Goal: Information Seeking & Learning: Check status

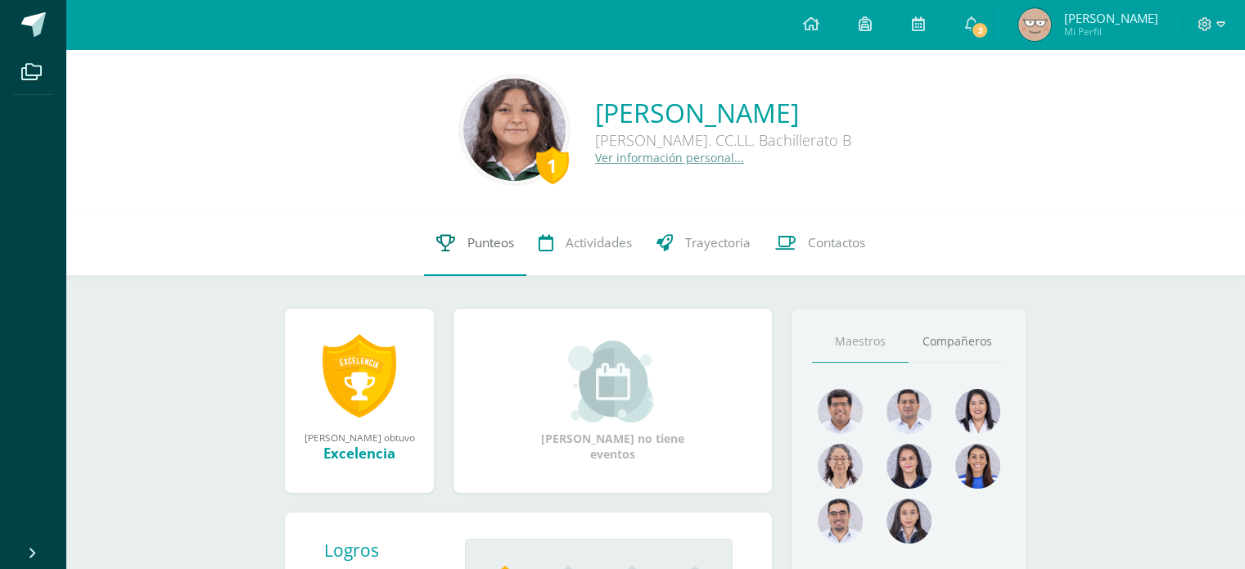
click at [489, 235] on span "Punteos" at bounding box center [490, 242] width 47 height 17
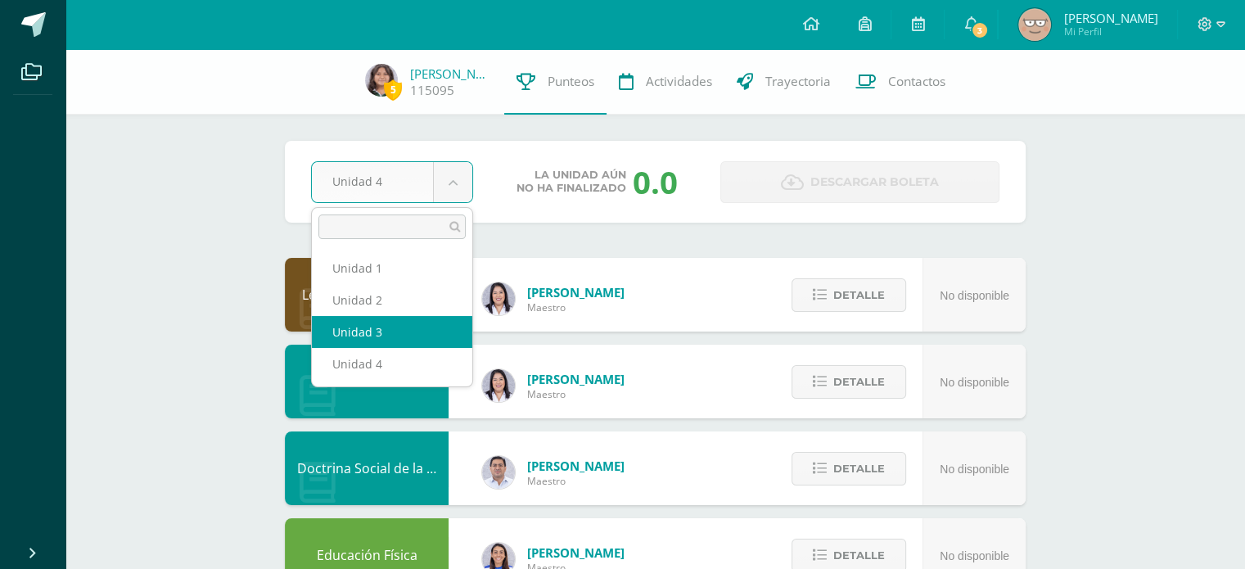
select select "Unidad 3"
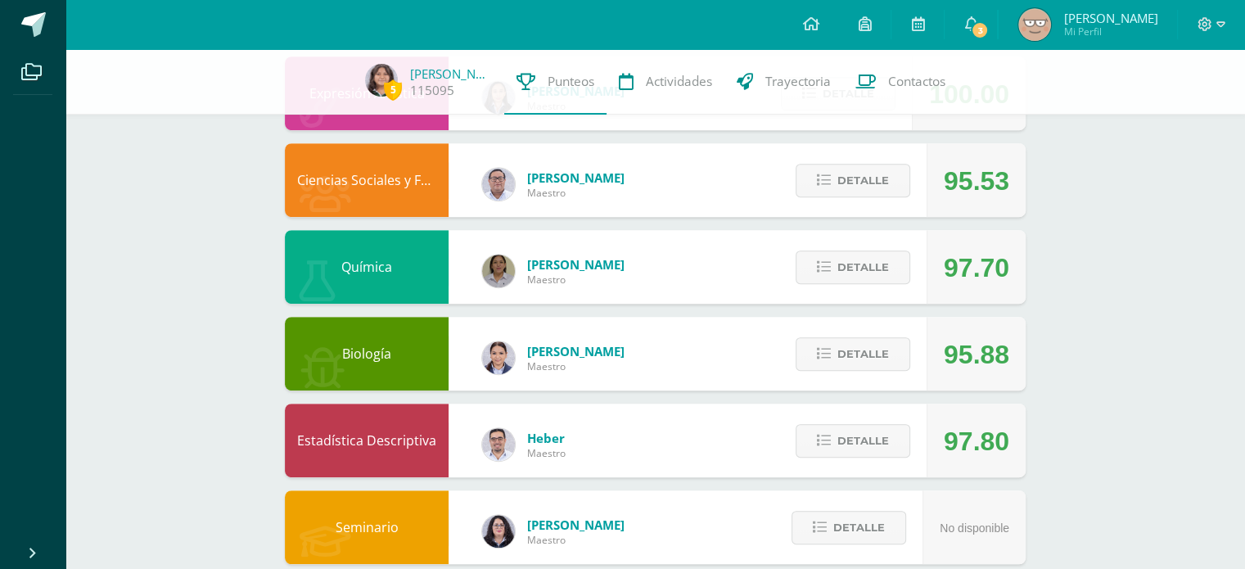
scroll to position [836, 0]
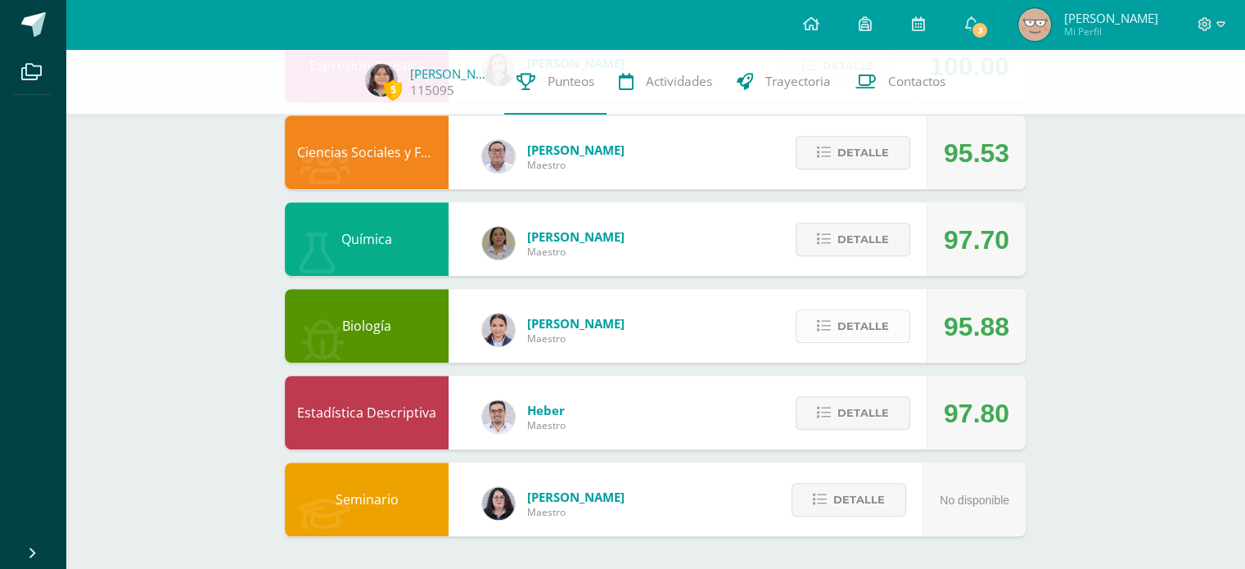
click at [841, 337] on span "Detalle" at bounding box center [863, 326] width 52 height 30
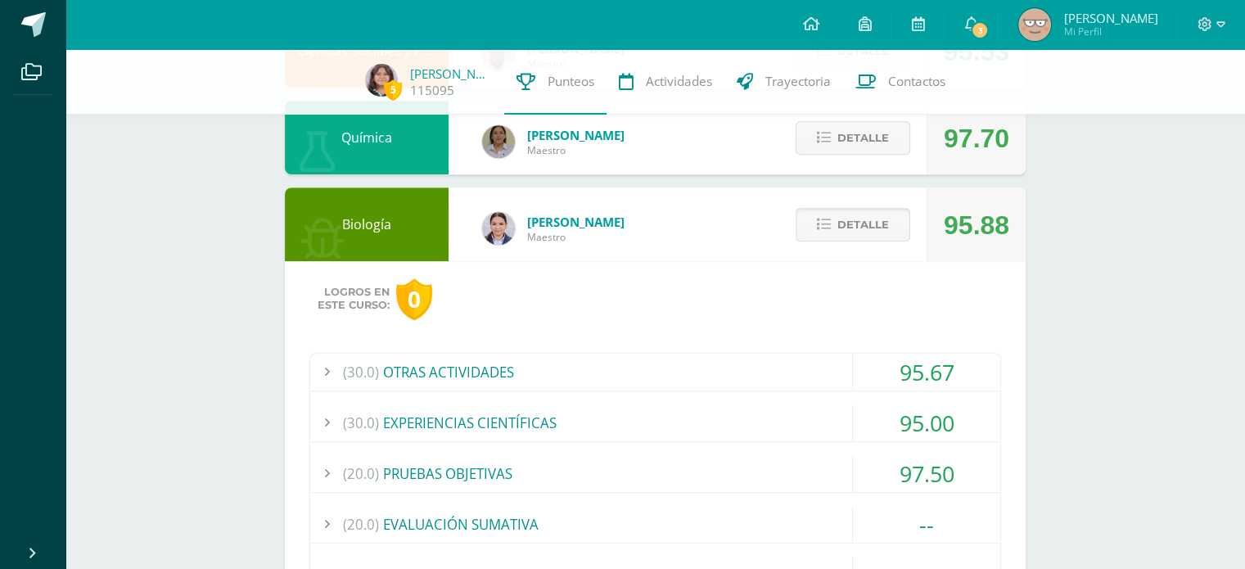
scroll to position [935, 0]
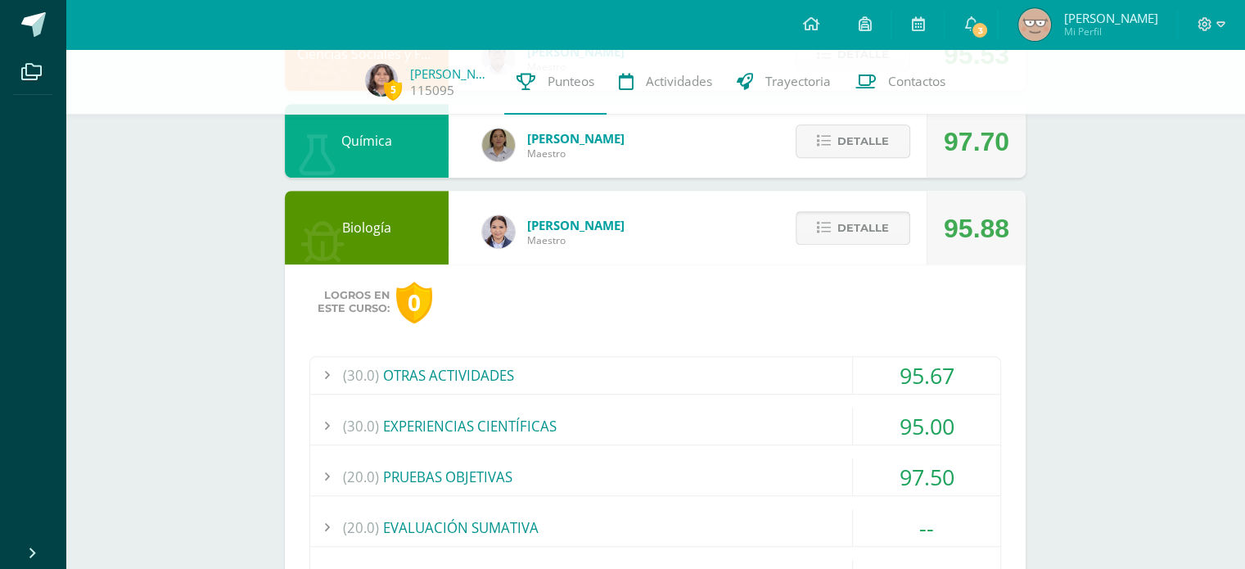
click at [878, 234] on span "Detalle" at bounding box center [863, 228] width 52 height 30
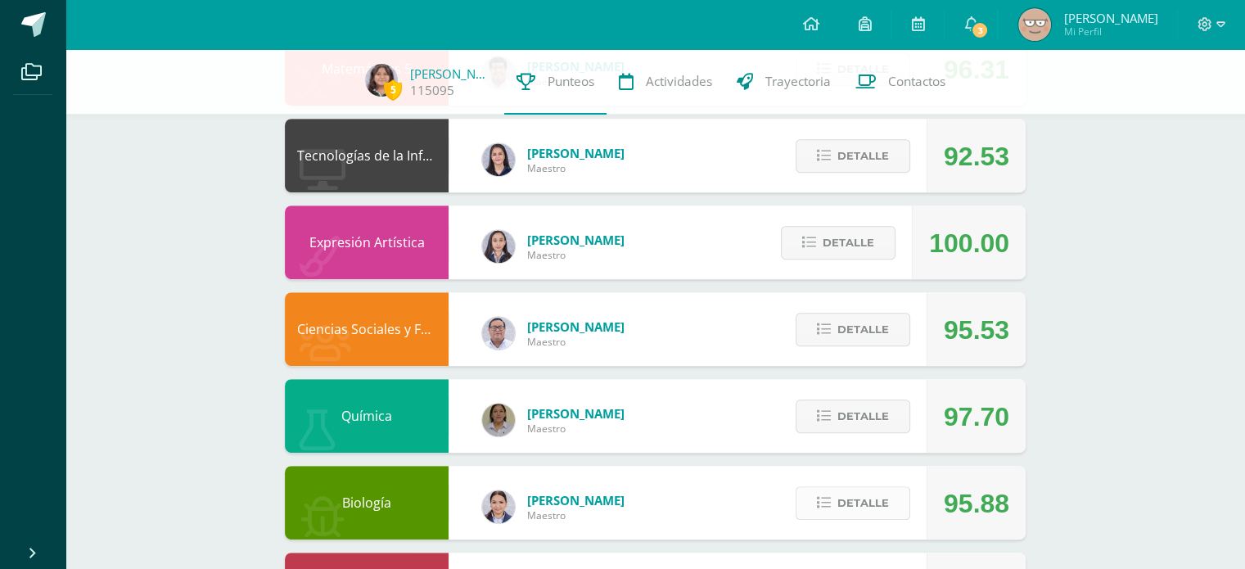
scroll to position [659, 0]
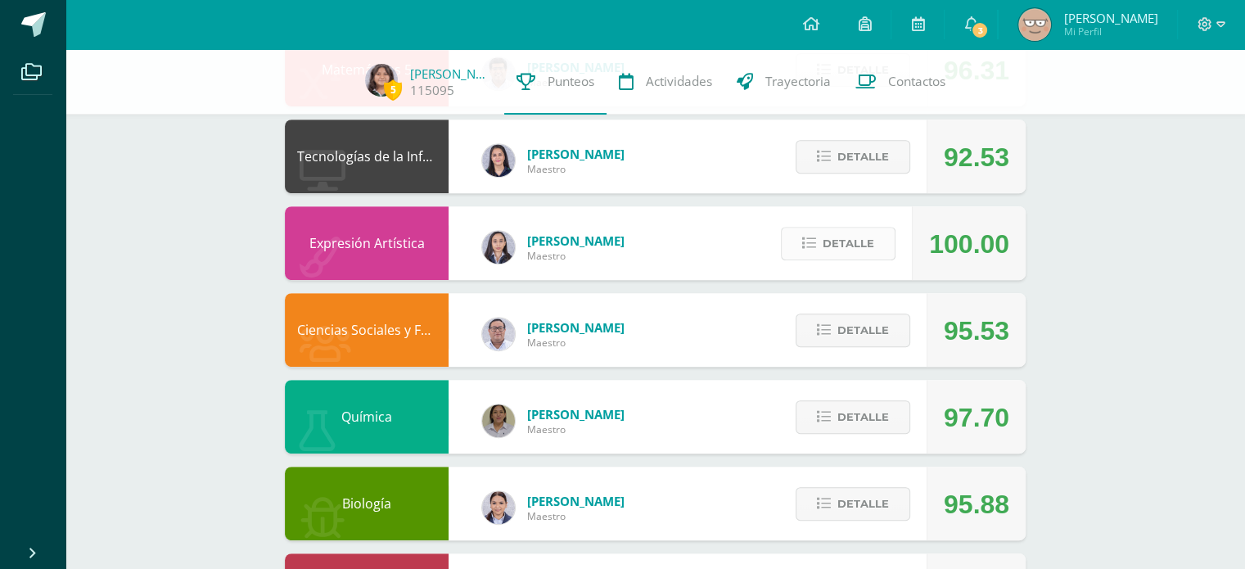
click at [847, 248] on span "Detalle" at bounding box center [849, 243] width 52 height 30
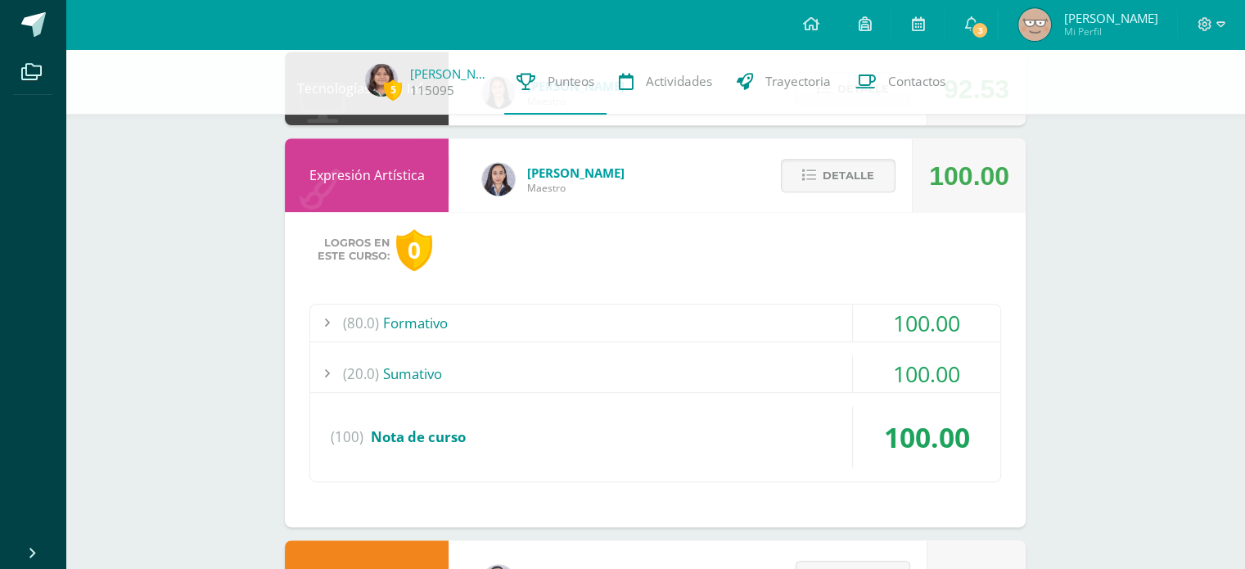
scroll to position [728, 0]
click at [628, 347] on div "(80.0) Formativo 100.00 Puesta escénica 100.00" at bounding box center [655, 392] width 692 height 178
click at [575, 355] on div "(20.0) Sumativo" at bounding box center [655, 372] width 690 height 37
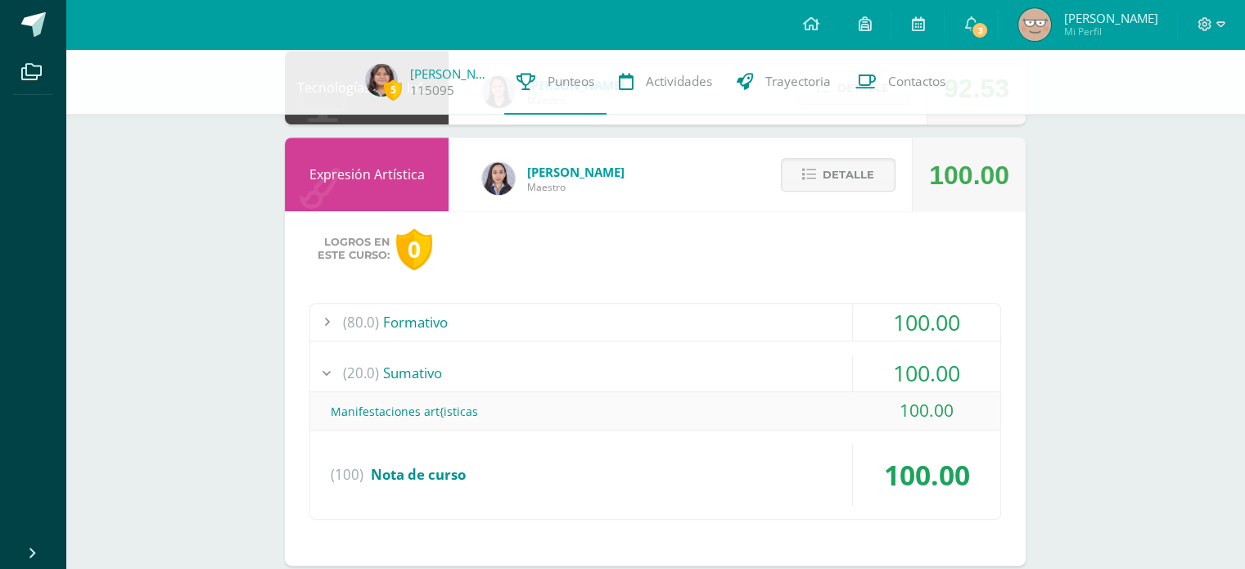
click at [575, 355] on div "(20.0) Sumativo" at bounding box center [655, 372] width 690 height 37
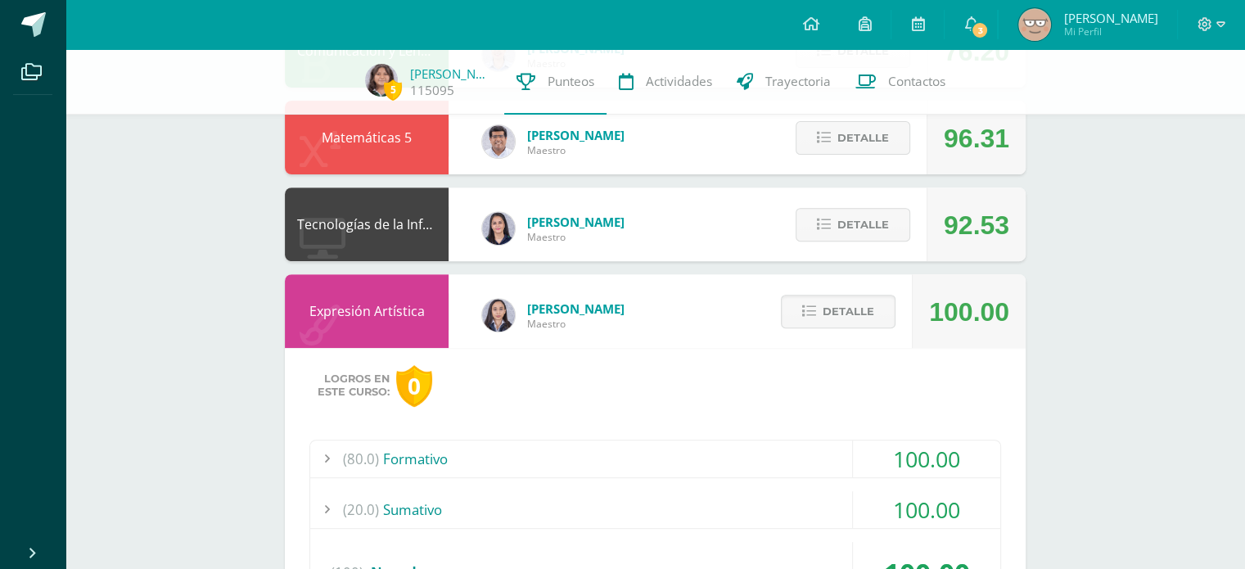
scroll to position [590, 0]
click at [841, 308] on span "Detalle" at bounding box center [849, 312] width 52 height 30
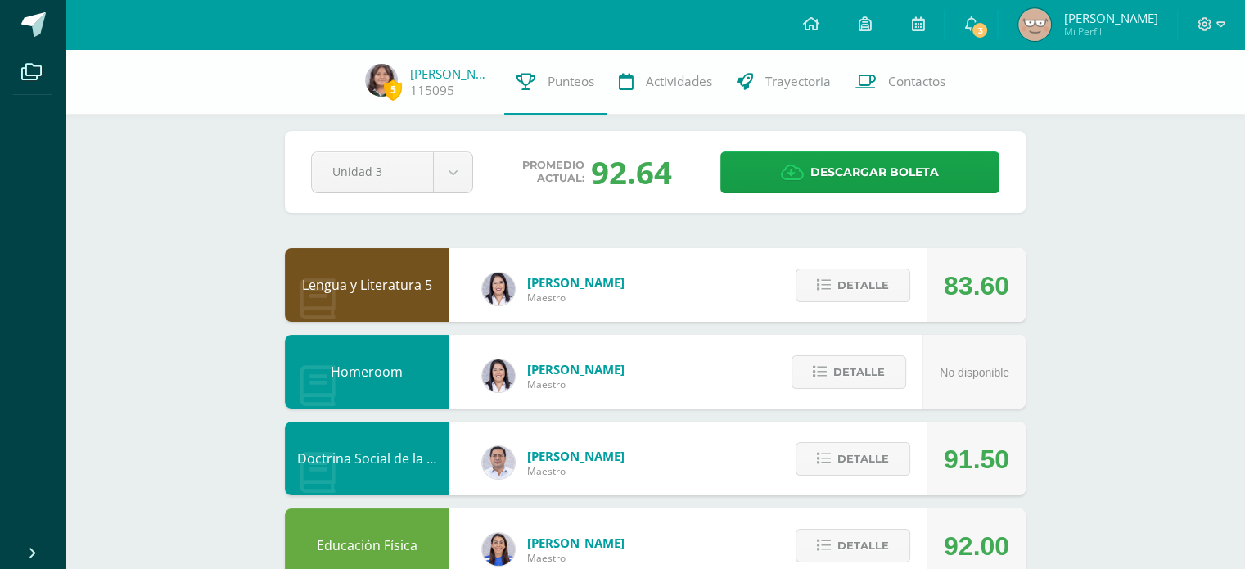
scroll to position [0, 0]
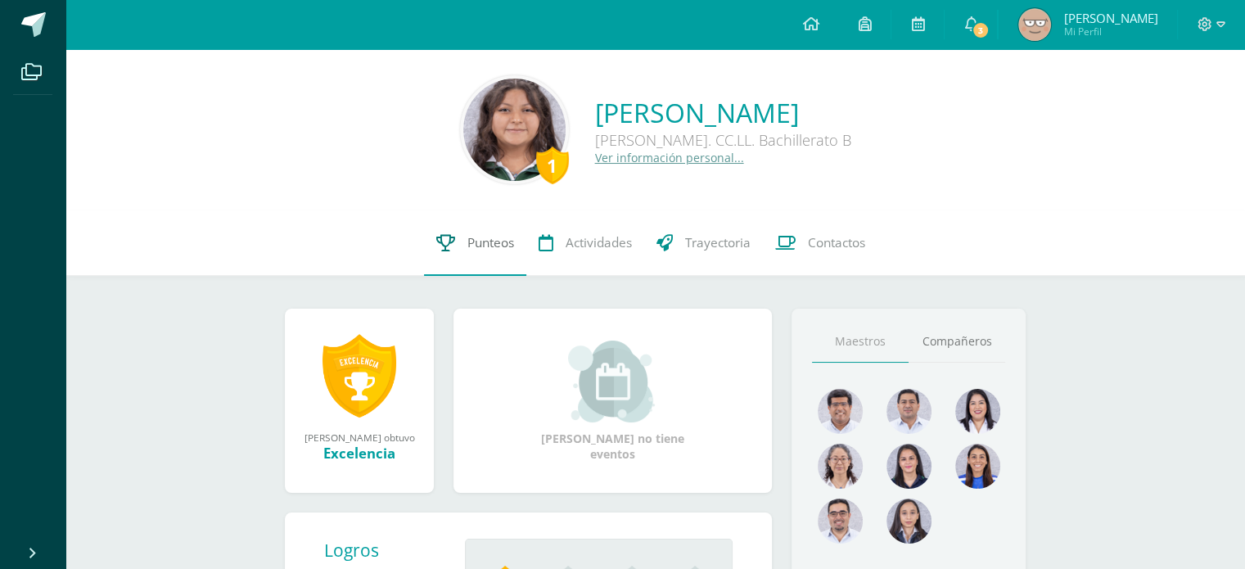
click at [462, 236] on link "Punteos" at bounding box center [475, 242] width 102 height 65
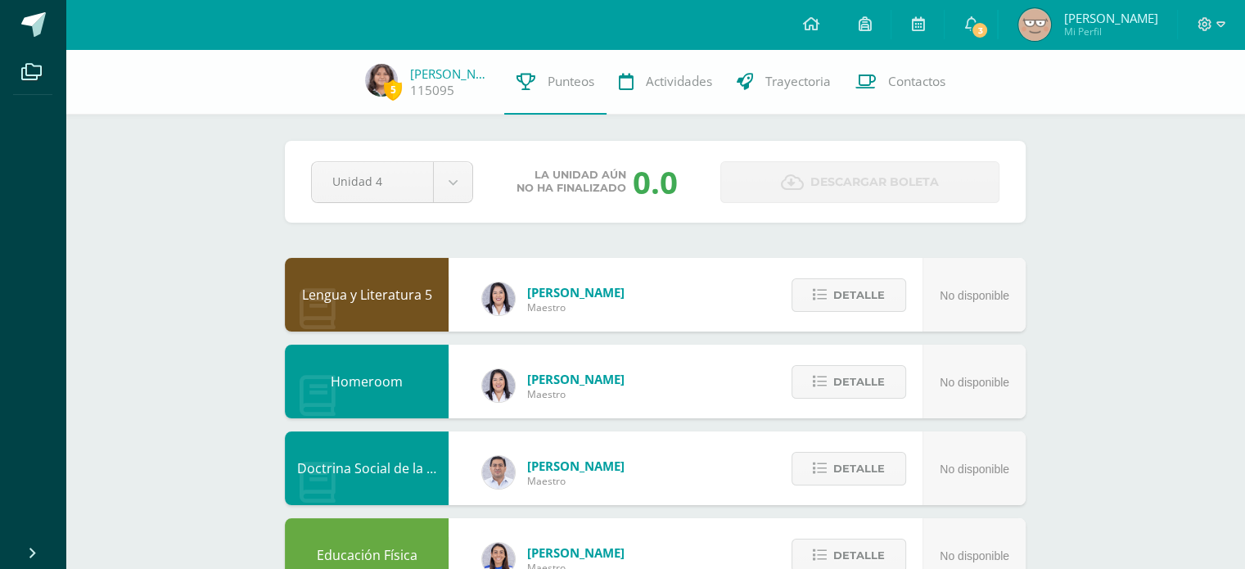
click at [982, 28] on span "3" at bounding box center [980, 30] width 18 height 18
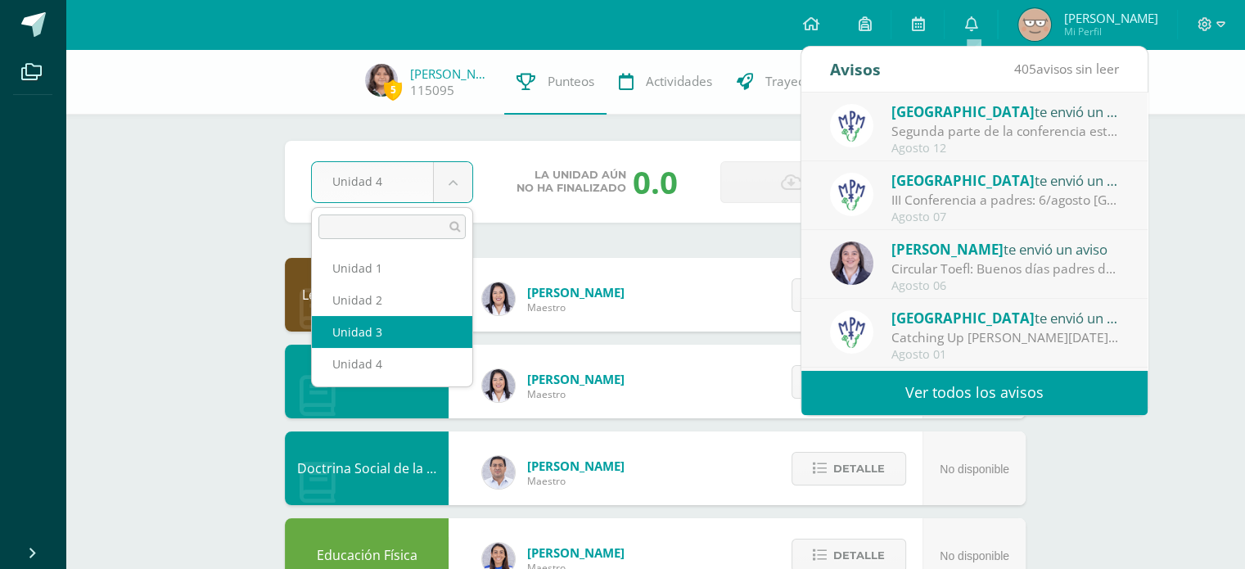
select select "Unidad 3"
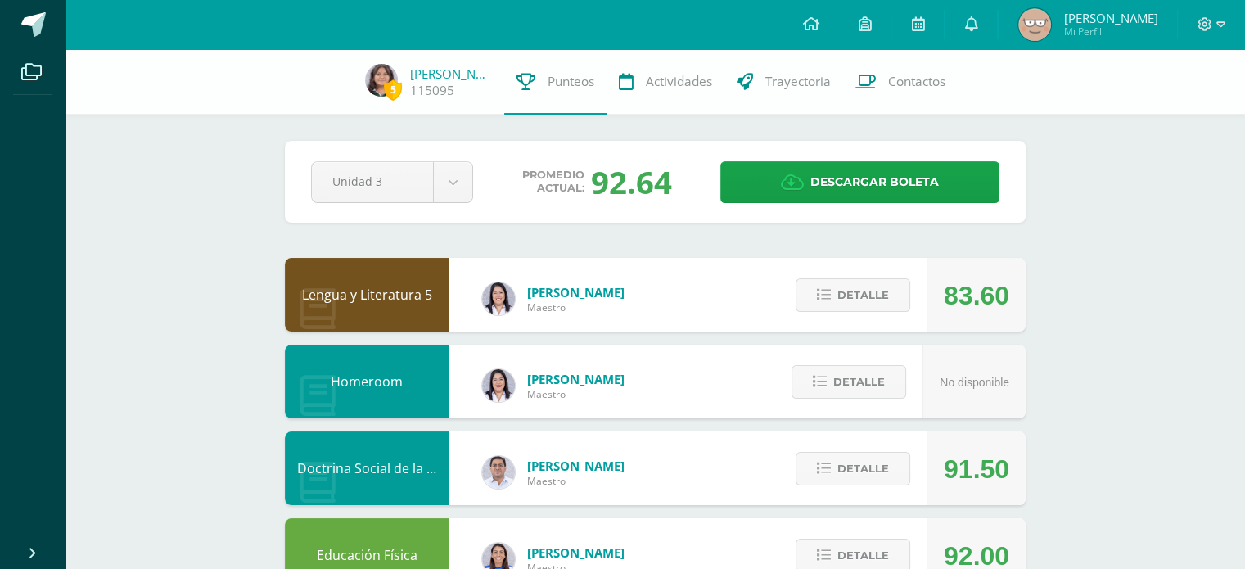
click at [816, 307] on button "Detalle" at bounding box center [853, 295] width 115 height 34
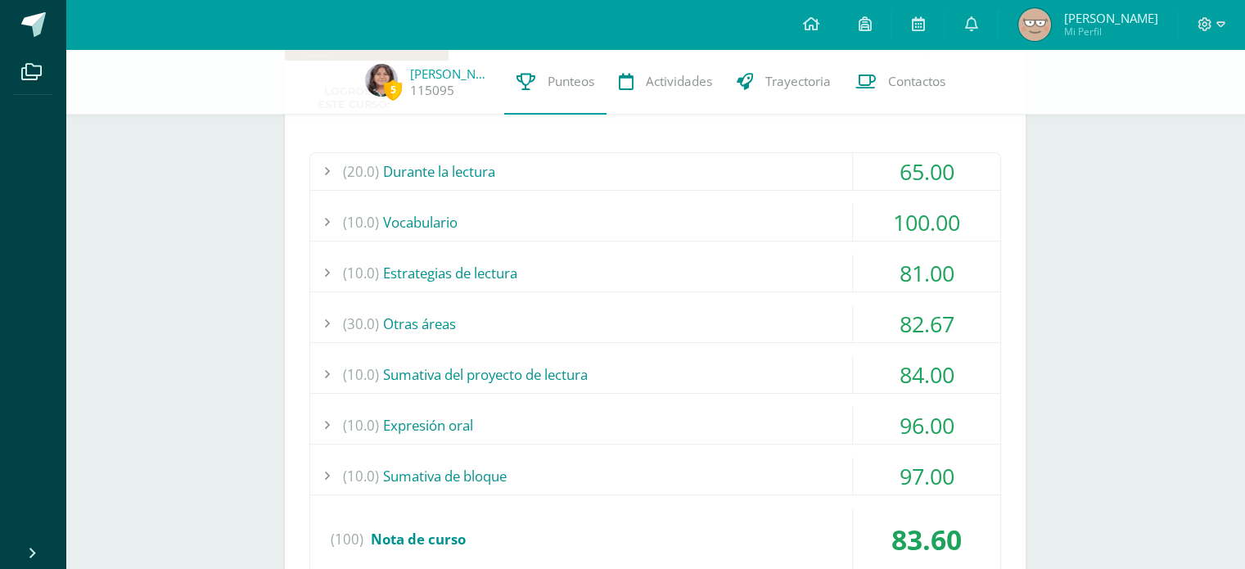
scroll to position [273, 0]
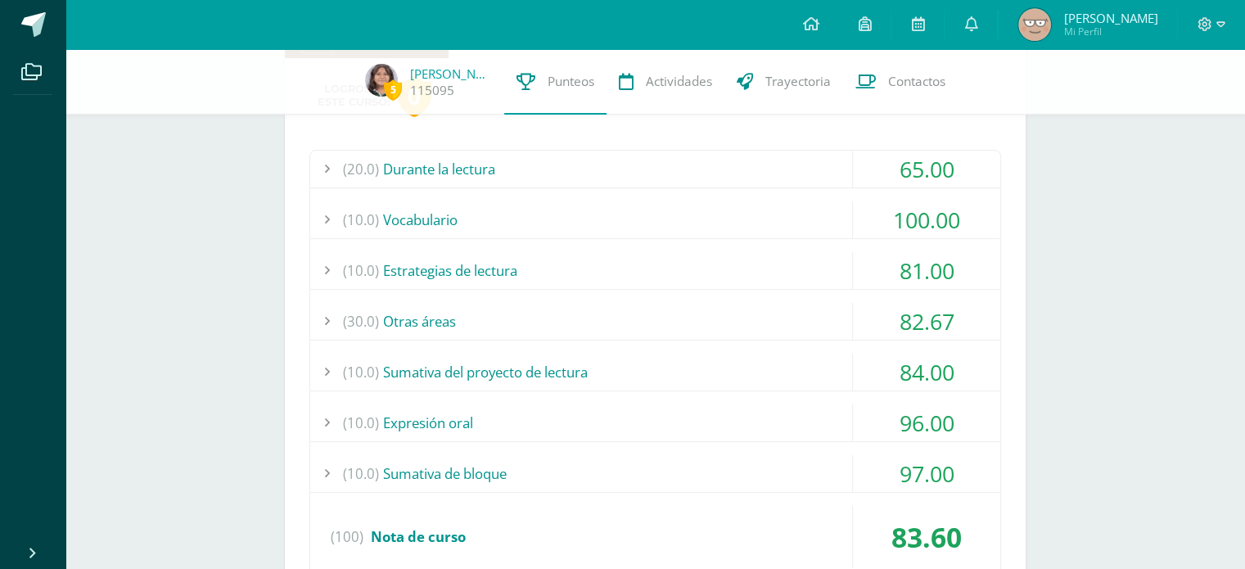
click at [633, 166] on div "(20.0) Durante la lectura" at bounding box center [655, 169] width 690 height 37
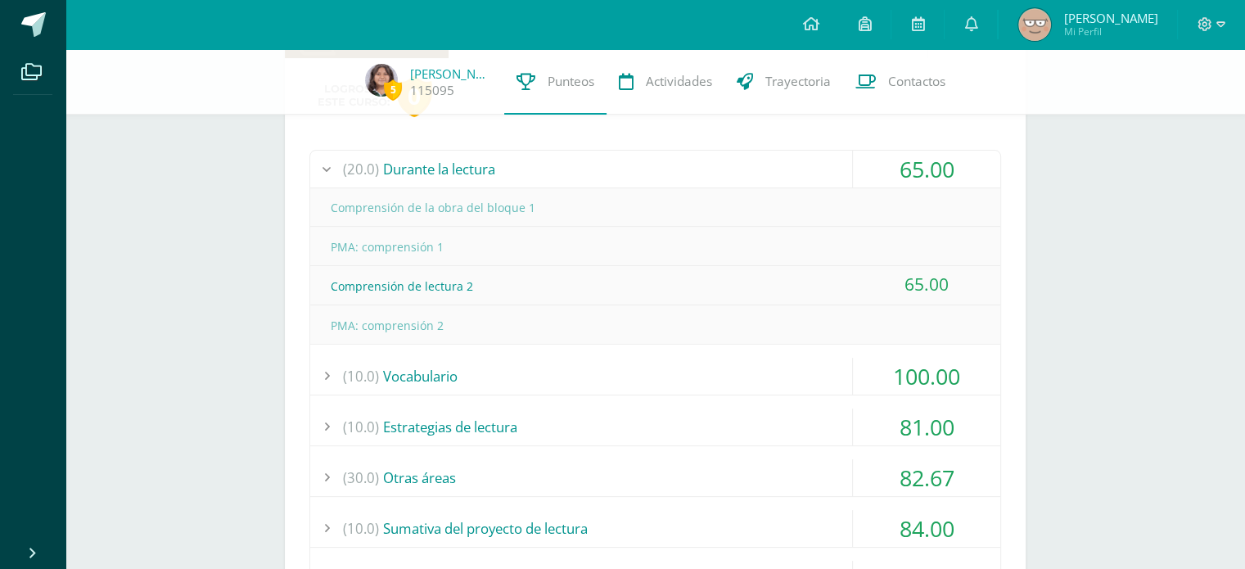
click at [633, 166] on div "(20.0) Durante la lectura" at bounding box center [655, 169] width 690 height 37
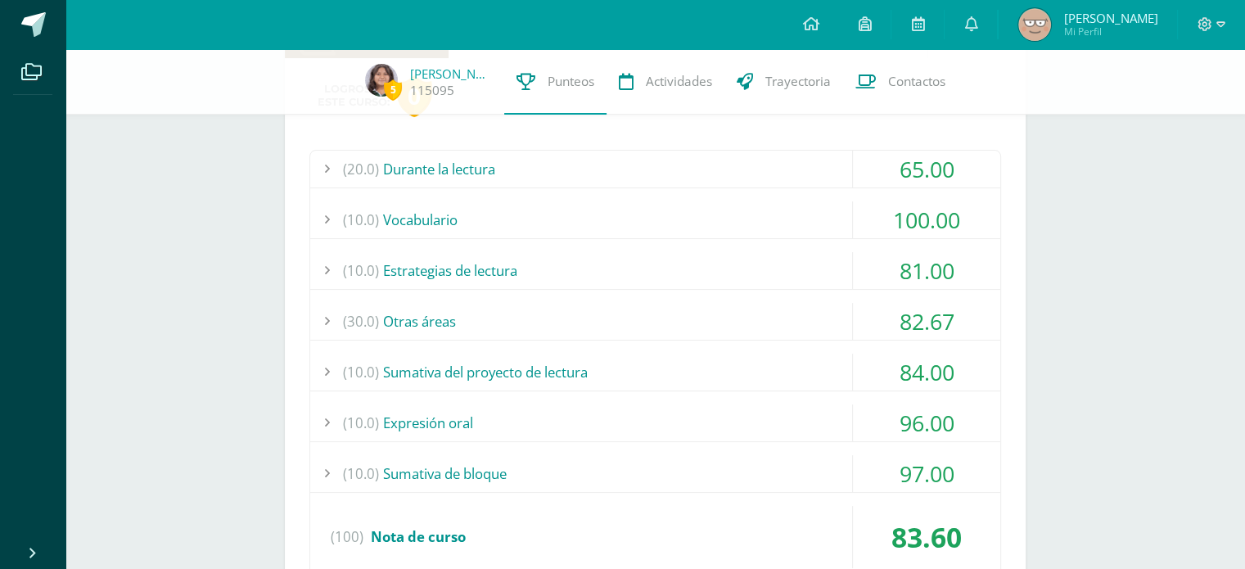
click at [669, 266] on div "(10.0) Estrategias de lectura" at bounding box center [655, 270] width 690 height 37
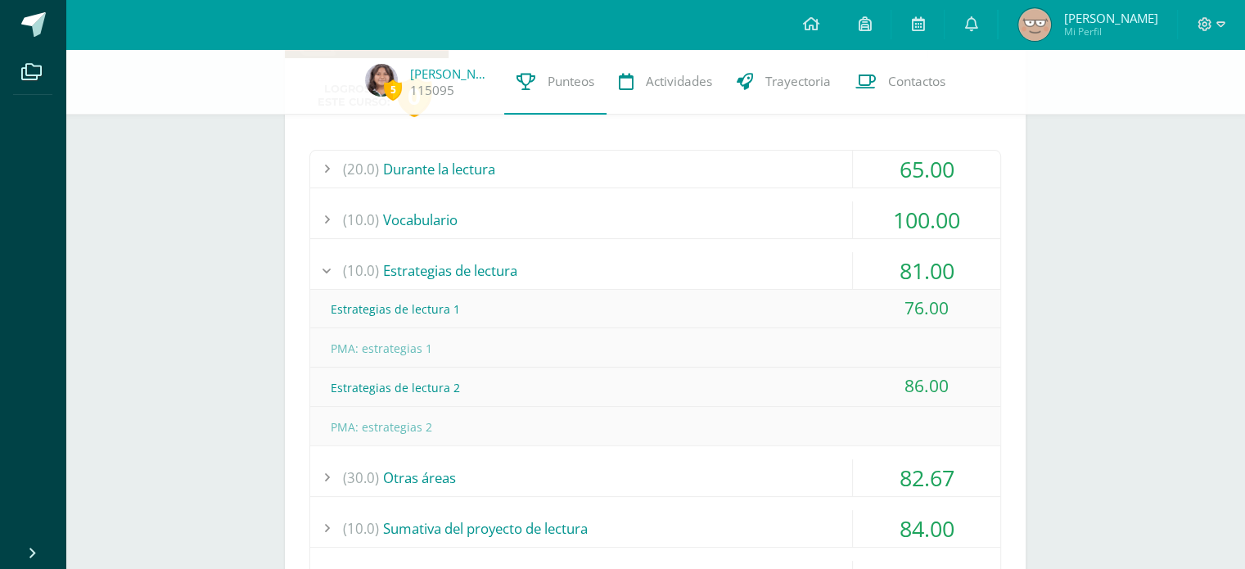
click at [669, 266] on div "(10.0) Estrategias de lectura" at bounding box center [655, 270] width 690 height 37
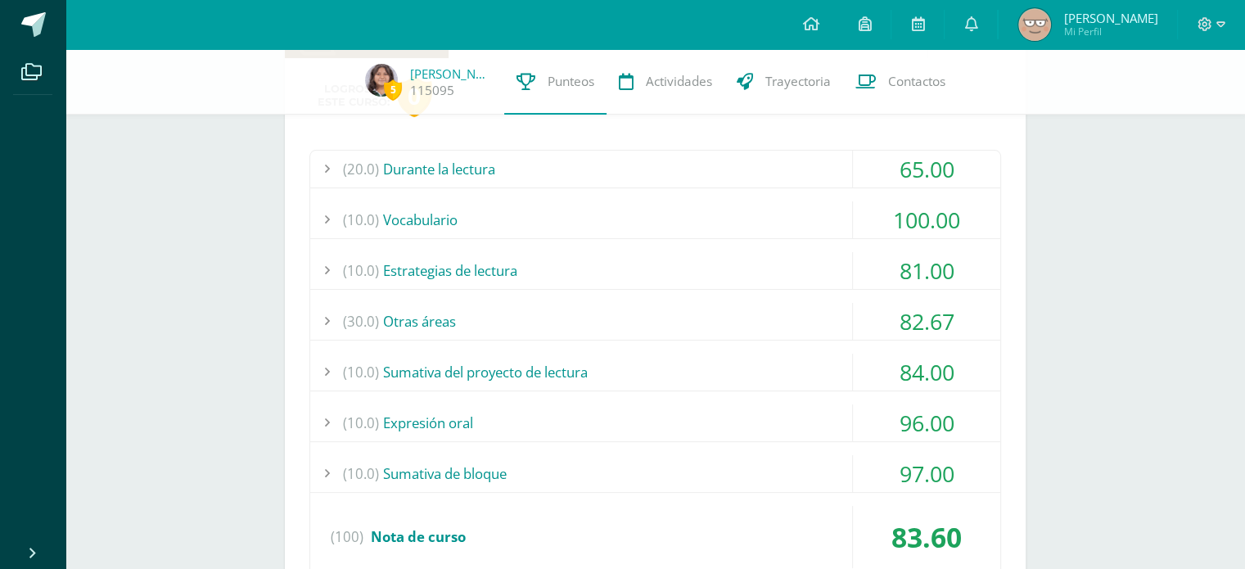
click at [680, 320] on div "(30.0) Otras áreas" at bounding box center [655, 321] width 690 height 37
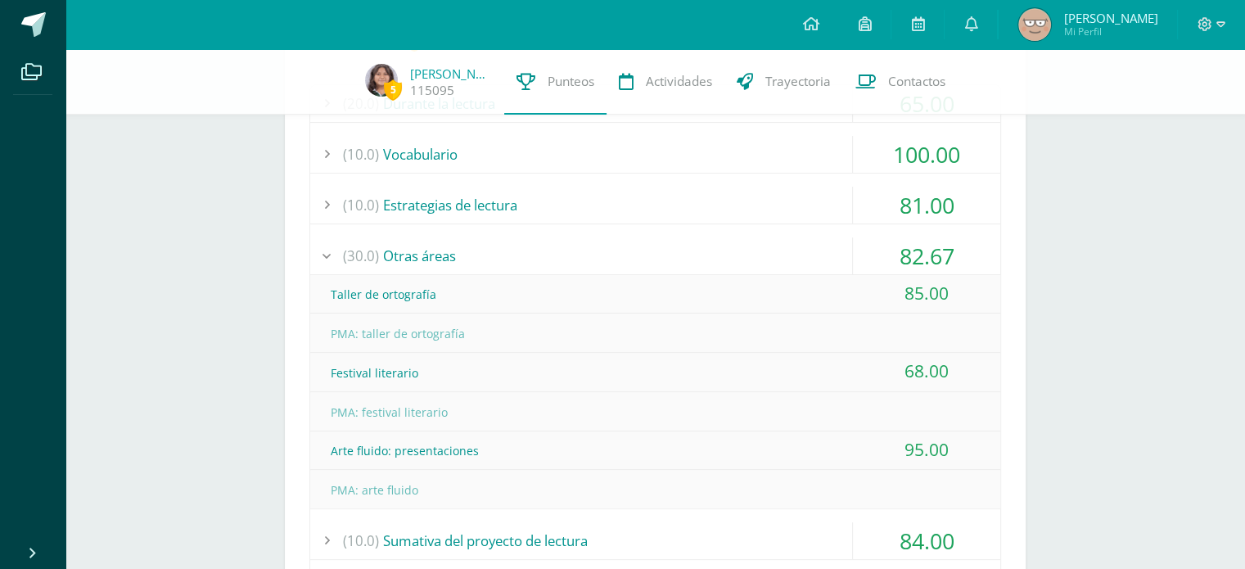
scroll to position [350, 0]
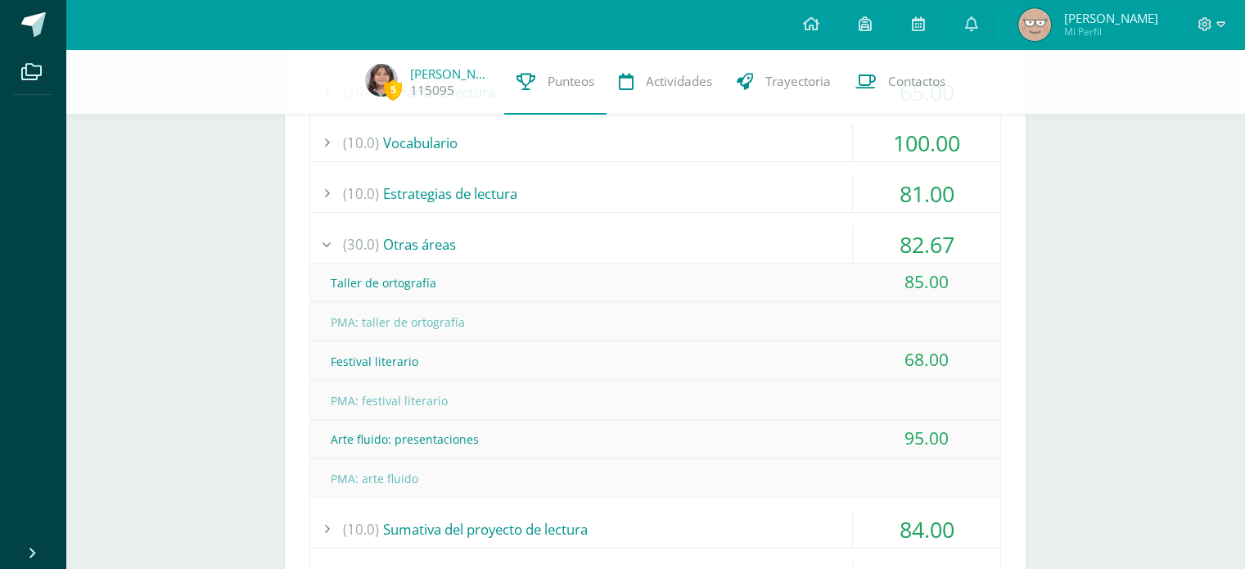
click at [701, 235] on div "(30.0) Otras áreas" at bounding box center [655, 244] width 690 height 37
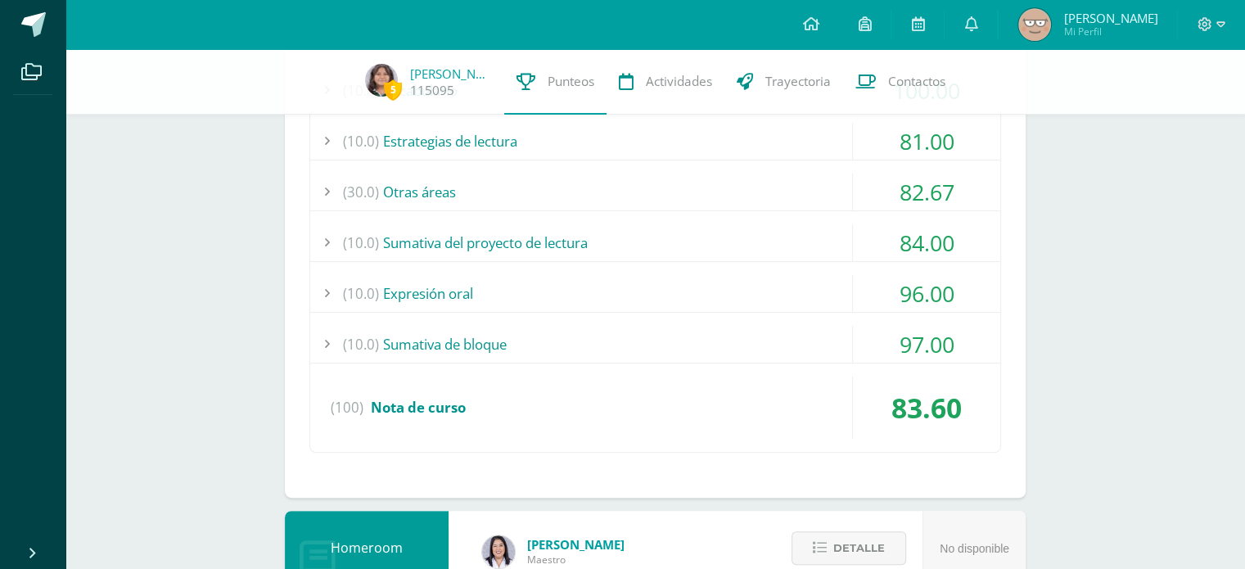
scroll to position [418, 0]
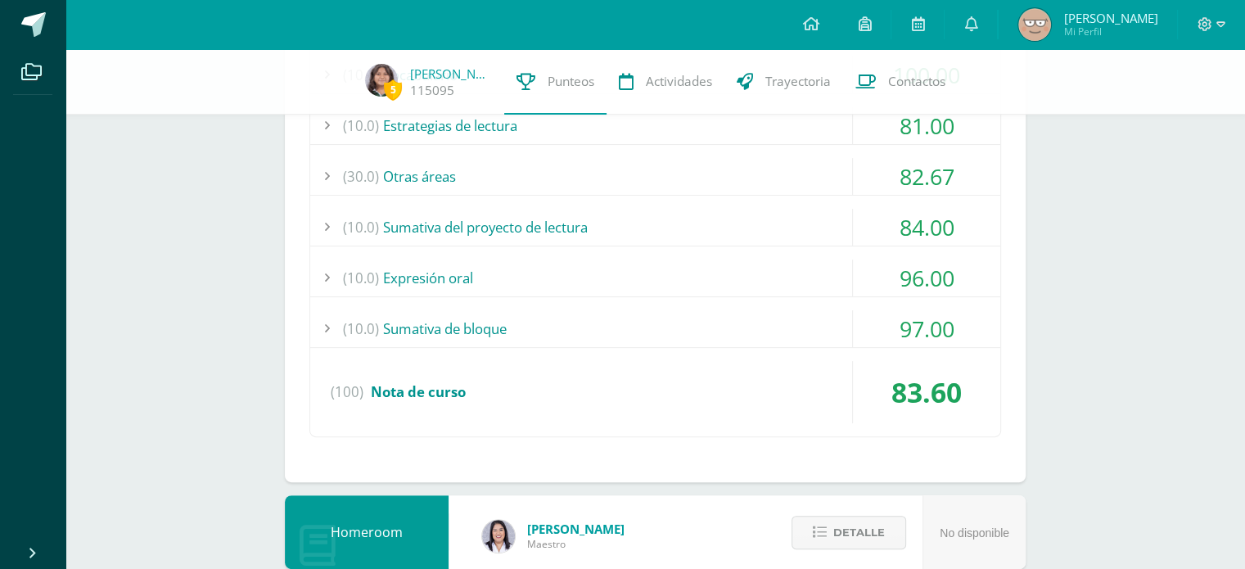
click at [701, 235] on div "(10.0) Sumativa del proyecto de lectura" at bounding box center [655, 227] width 690 height 37
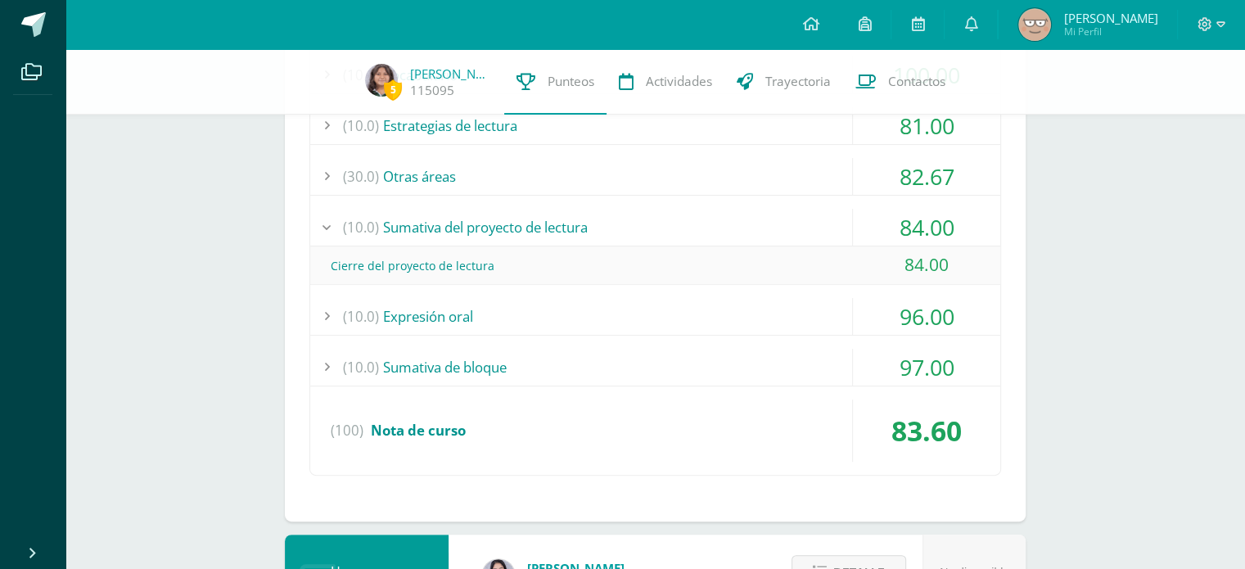
click at [701, 235] on div "(10.0) Sumativa del proyecto de lectura" at bounding box center [655, 227] width 690 height 37
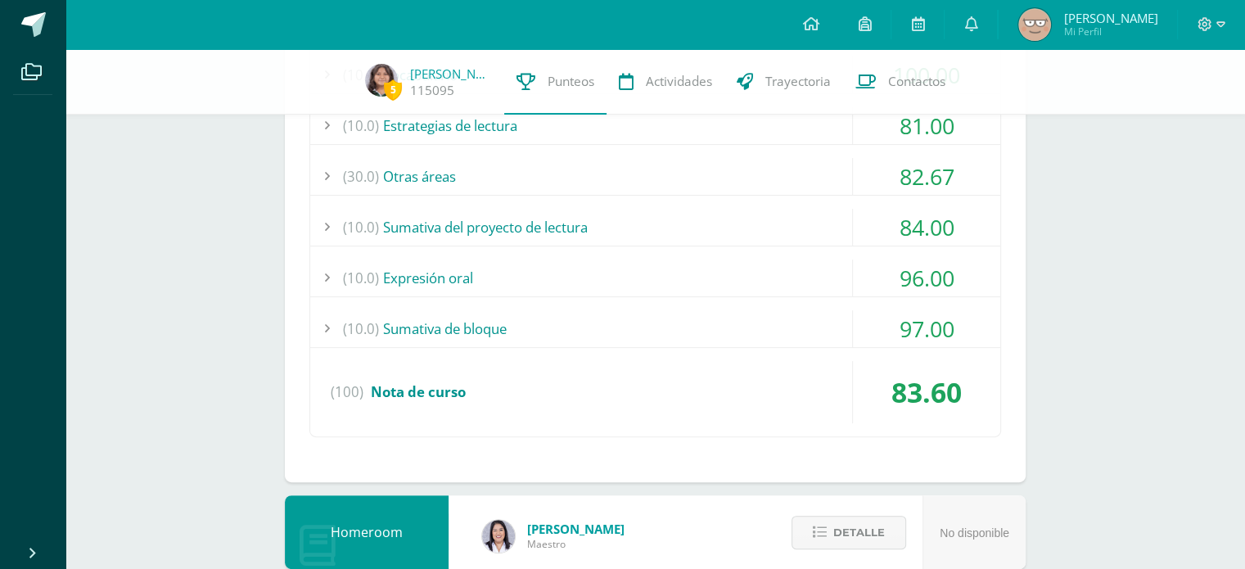
click at [704, 261] on div "(10.0) Expresión oral" at bounding box center [655, 277] width 690 height 37
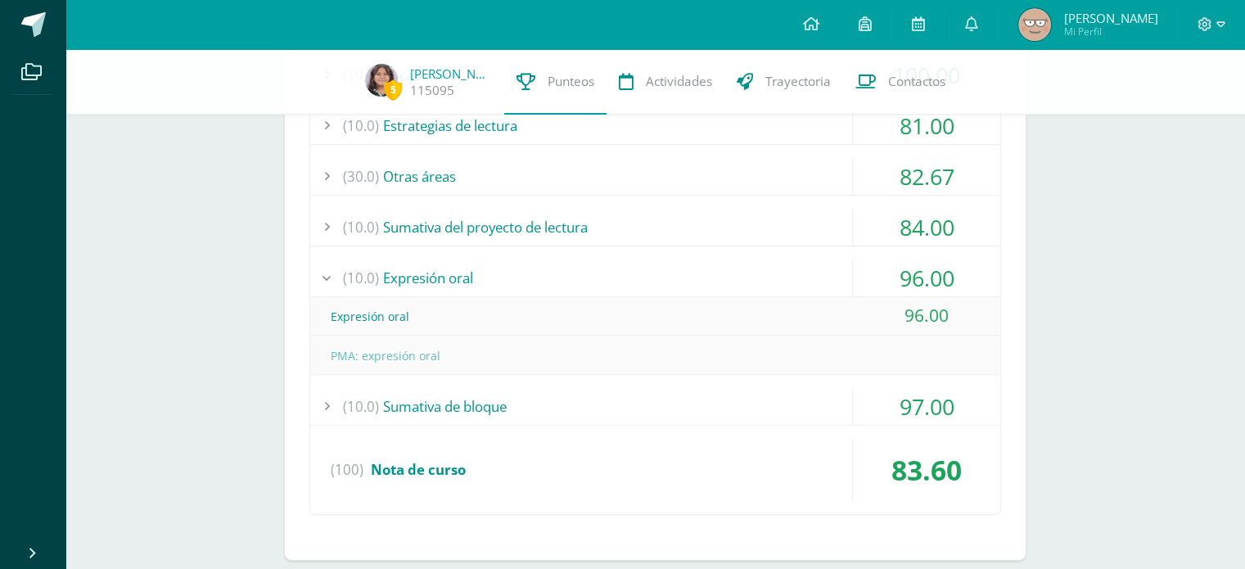
click at [704, 261] on div "(10.0) Expresión oral" at bounding box center [655, 277] width 690 height 37
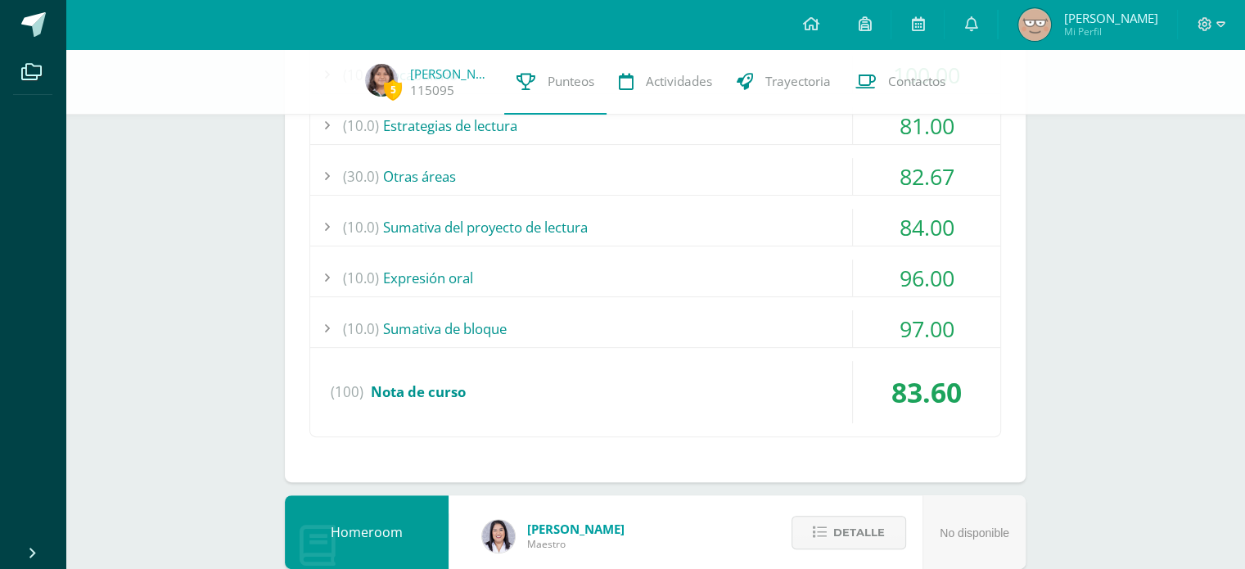
click at [719, 312] on div "(10.0) Sumativa de bloque" at bounding box center [655, 328] width 690 height 37
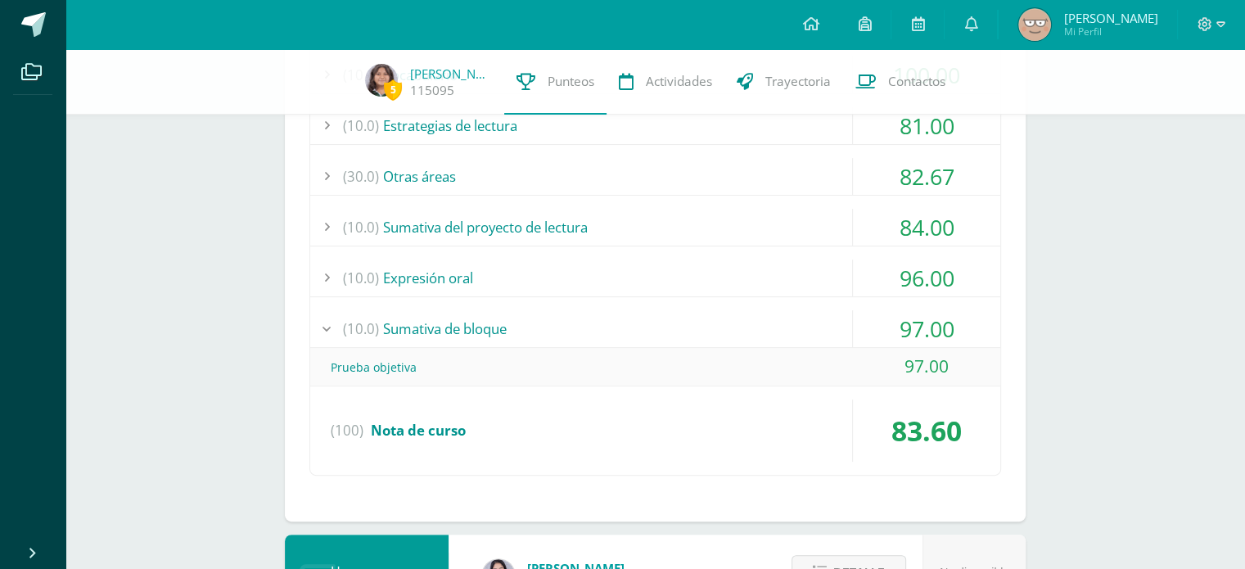
click at [719, 312] on div "(10.0) Sumativa de bloque" at bounding box center [655, 328] width 690 height 37
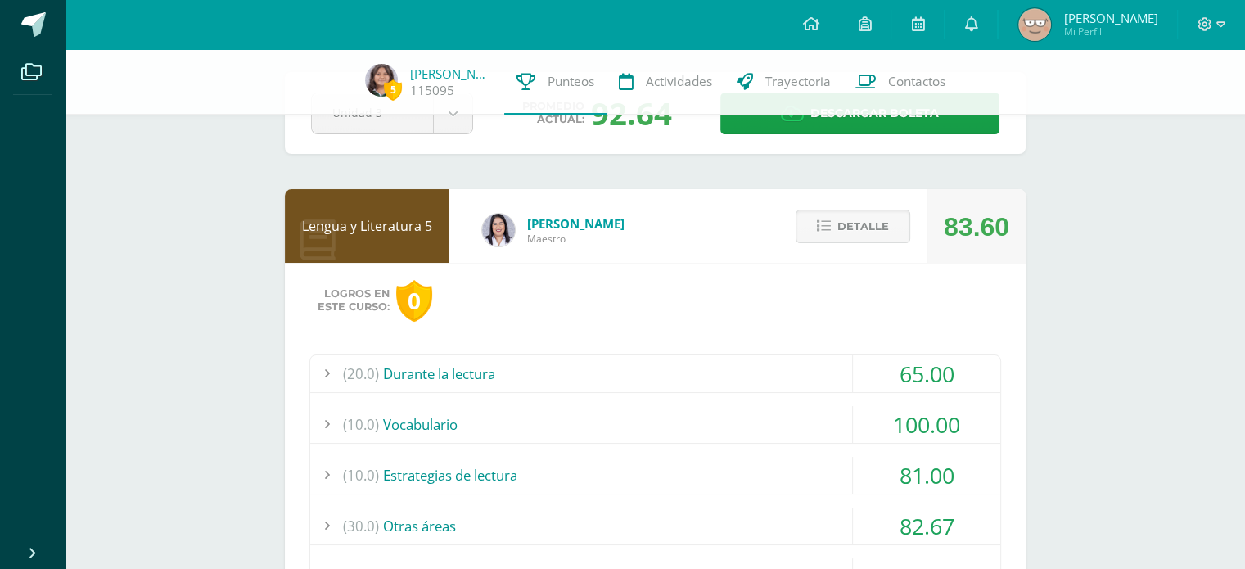
scroll to position [61, 0]
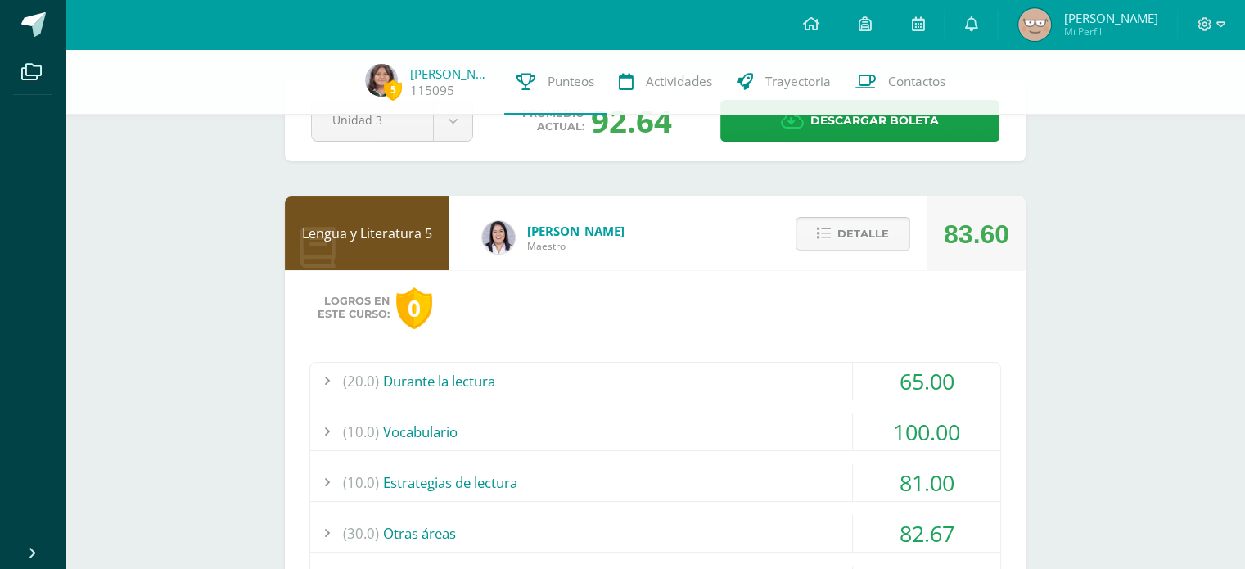
click at [853, 235] on span "Detalle" at bounding box center [863, 234] width 52 height 30
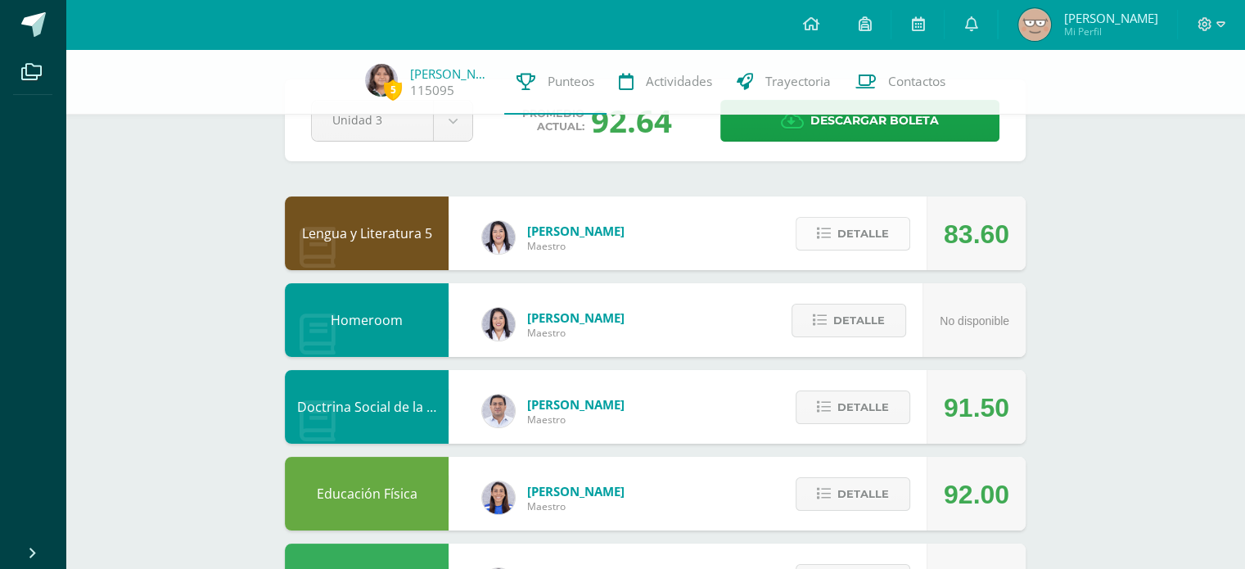
click at [853, 235] on span "Detalle" at bounding box center [863, 234] width 52 height 30
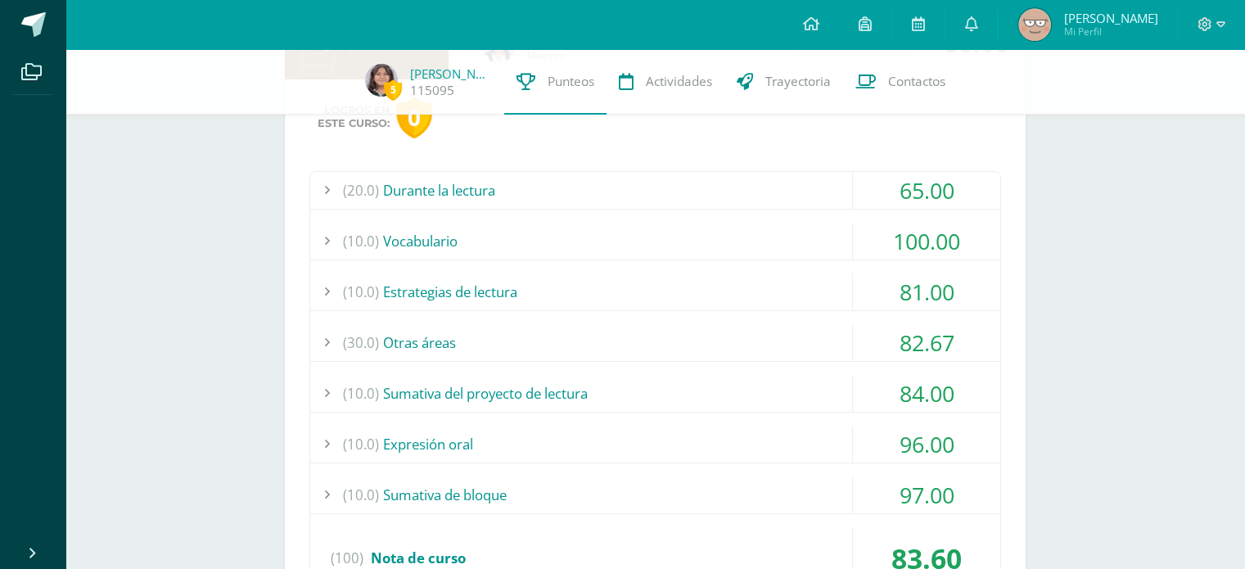
scroll to position [0, 0]
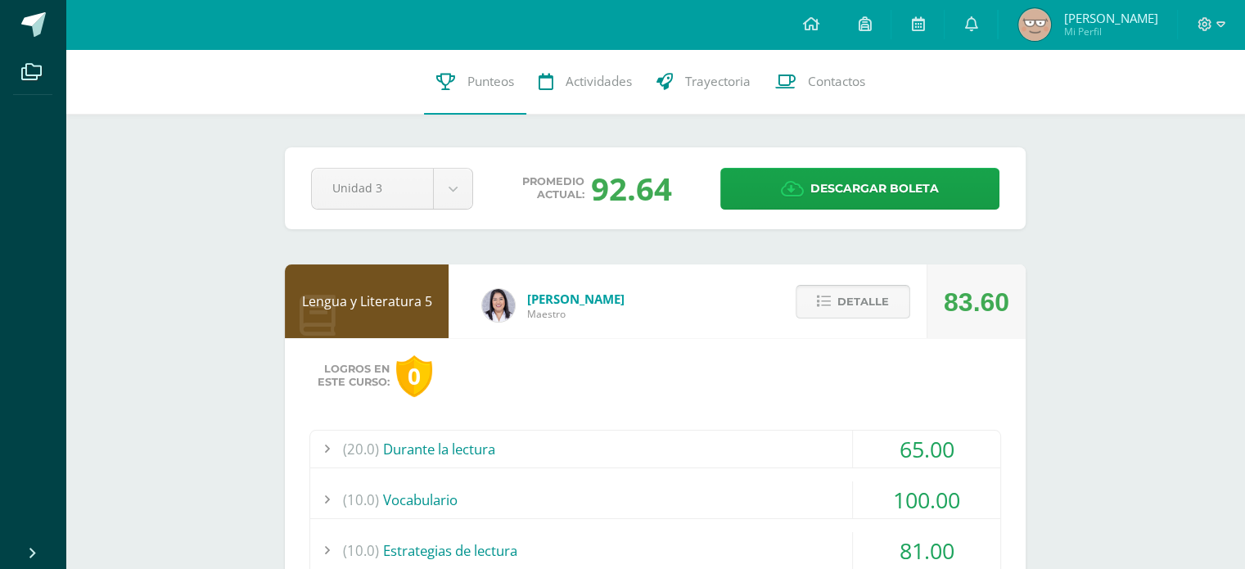
click at [827, 298] on icon at bounding box center [824, 302] width 14 height 14
